Goal: Task Accomplishment & Management: Use online tool/utility

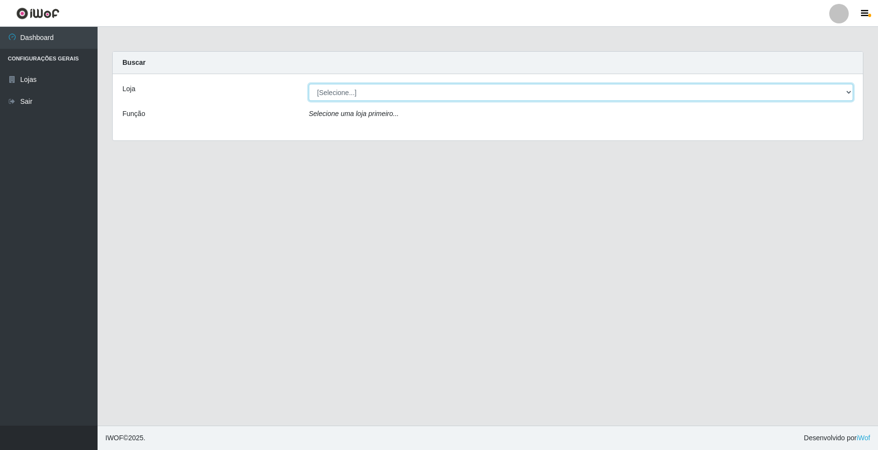
click at [335, 94] on select "[Selecione...] O Filezão - Centenário" at bounding box center [581, 92] width 544 height 17
select select "203"
click at [309, 84] on select "[Selecione...] O Filezão - Centenário" at bounding box center [581, 92] width 544 height 17
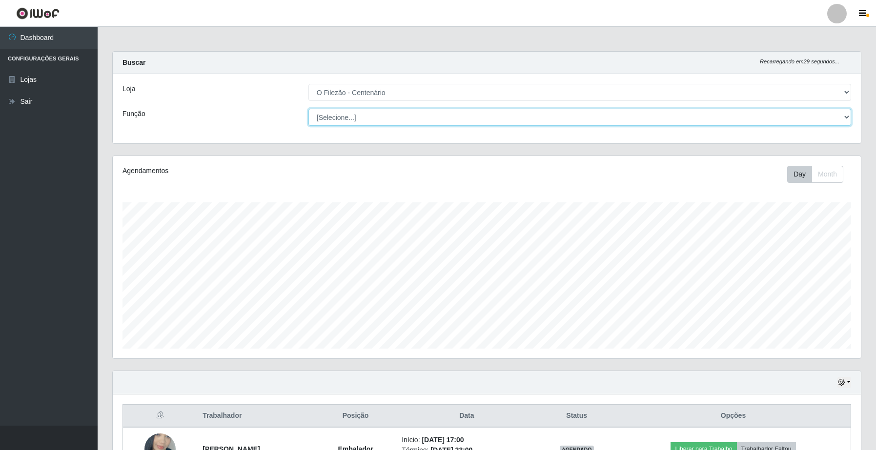
scroll to position [203, 747]
click at [333, 115] on select "[Selecione...] Auxiliar de Estacionamento Auxiliar de Estacionamento + Auxiliar…" at bounding box center [579, 117] width 543 height 17
select select "1"
click at [308, 109] on select "[Selecione...] Auxiliar de Estacionamento Auxiliar de Estacionamento + Auxiliar…" at bounding box center [579, 117] width 543 height 17
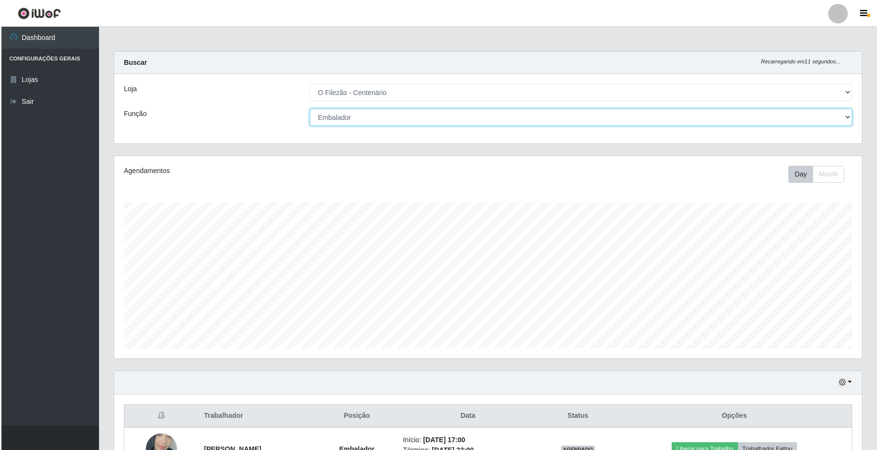
scroll to position [68, 0]
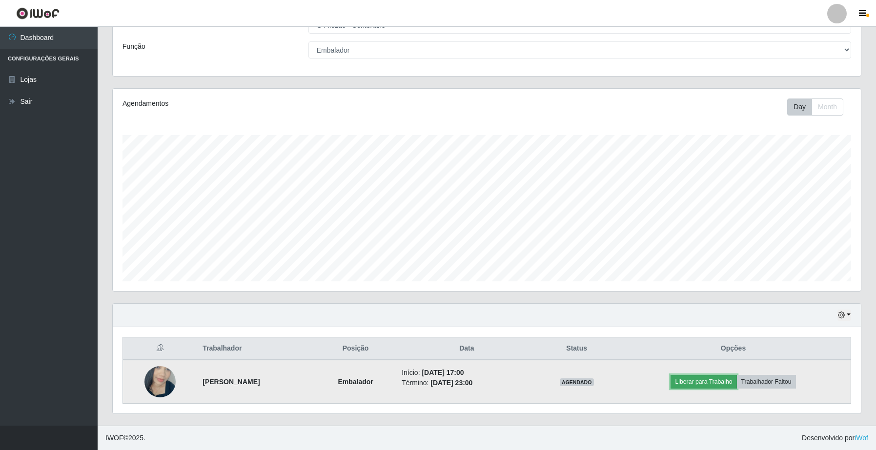
click at [724, 388] on button "Liberar para Trabalho" at bounding box center [703, 382] width 66 height 14
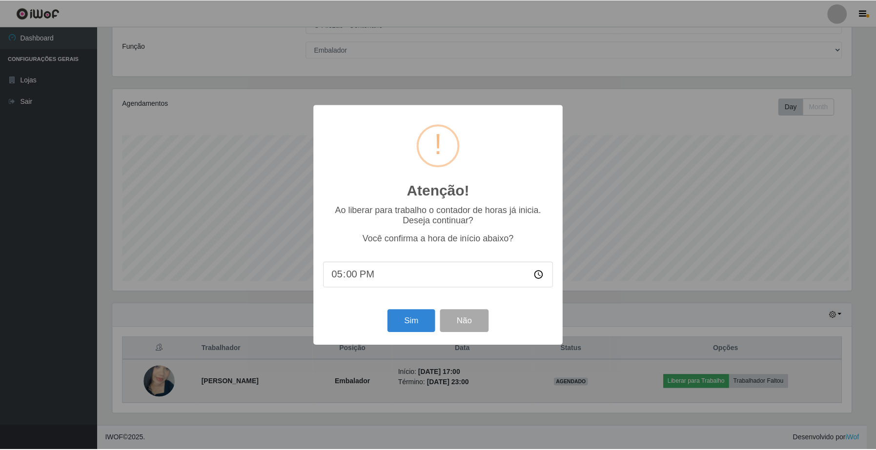
scroll to position [203, 741]
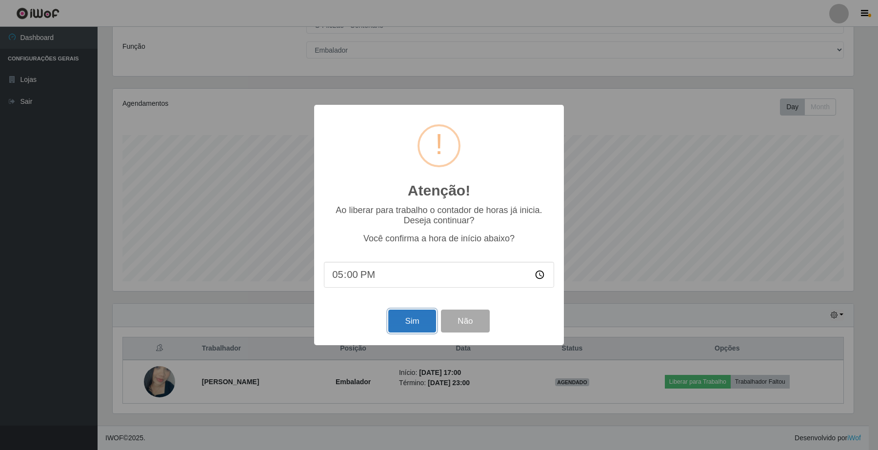
click at [417, 330] on button "Sim" at bounding box center [411, 321] width 47 height 23
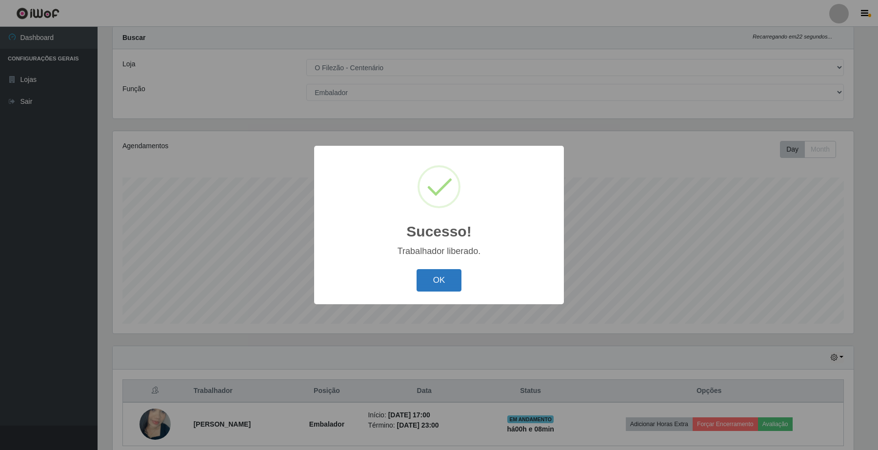
click at [449, 283] on button "OK" at bounding box center [439, 280] width 45 height 23
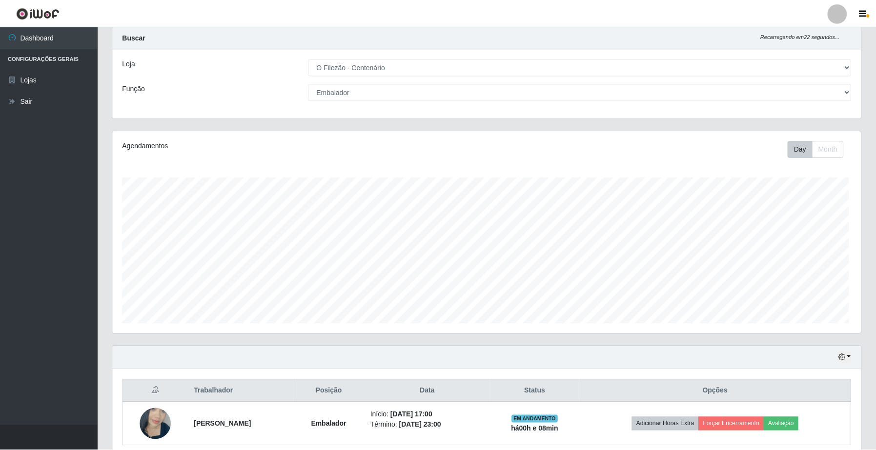
scroll to position [203, 747]
